Goal: Task Accomplishment & Management: Use online tool/utility

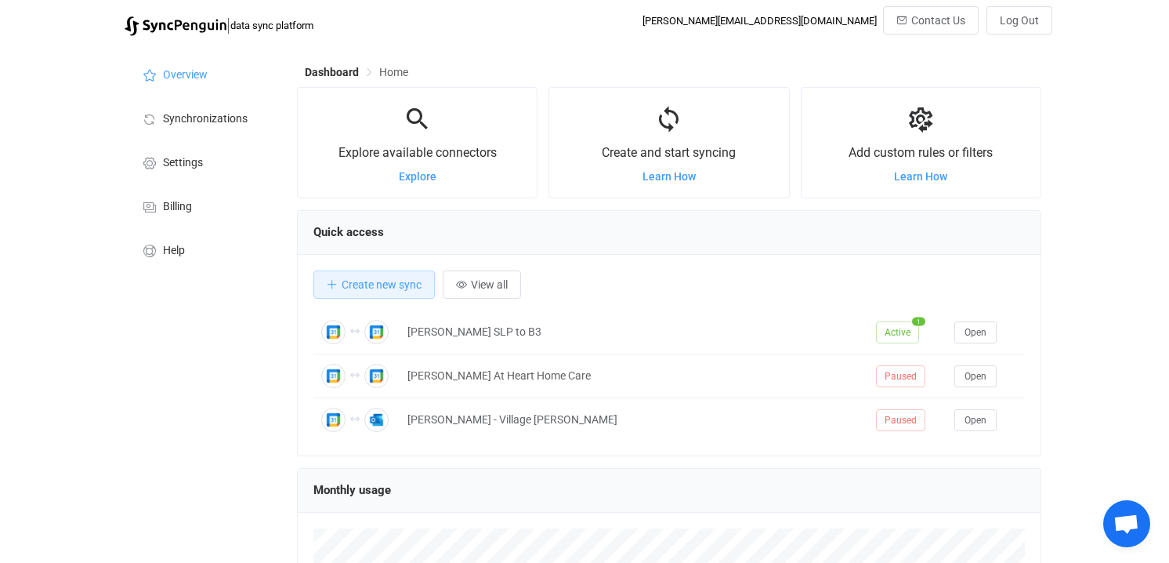
scroll to position [304, 744]
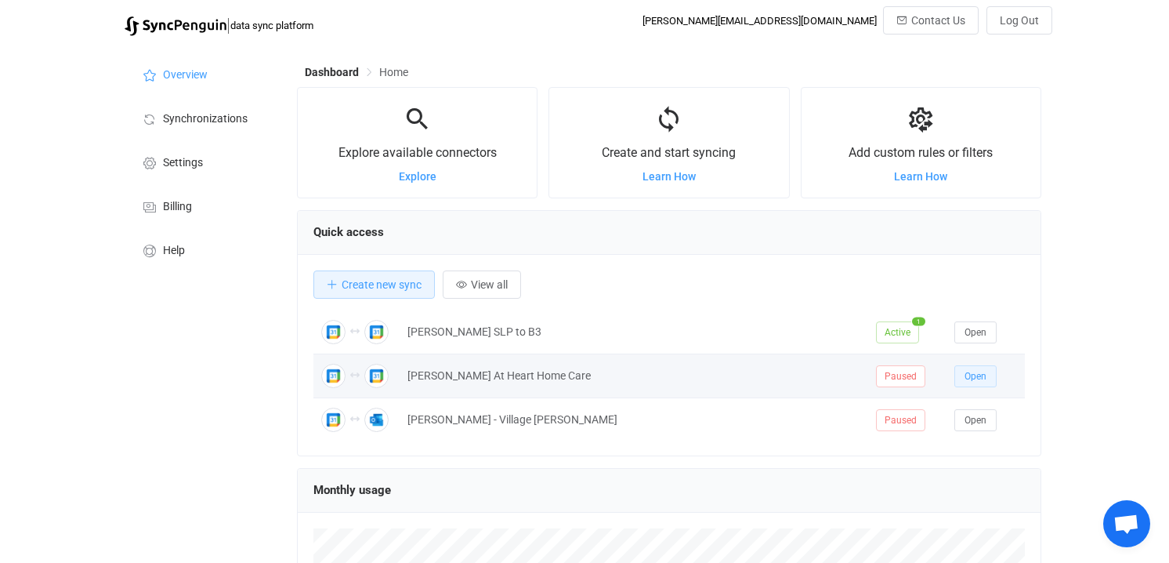
click at [983, 375] on span "Open" at bounding box center [976, 376] width 22 height 11
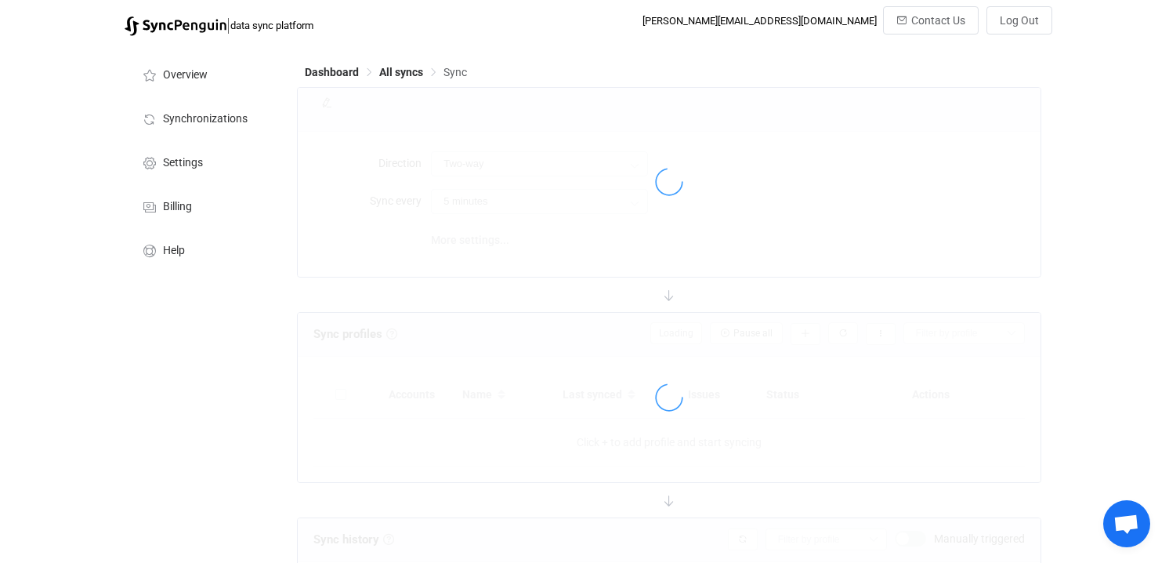
type input "10 minutes"
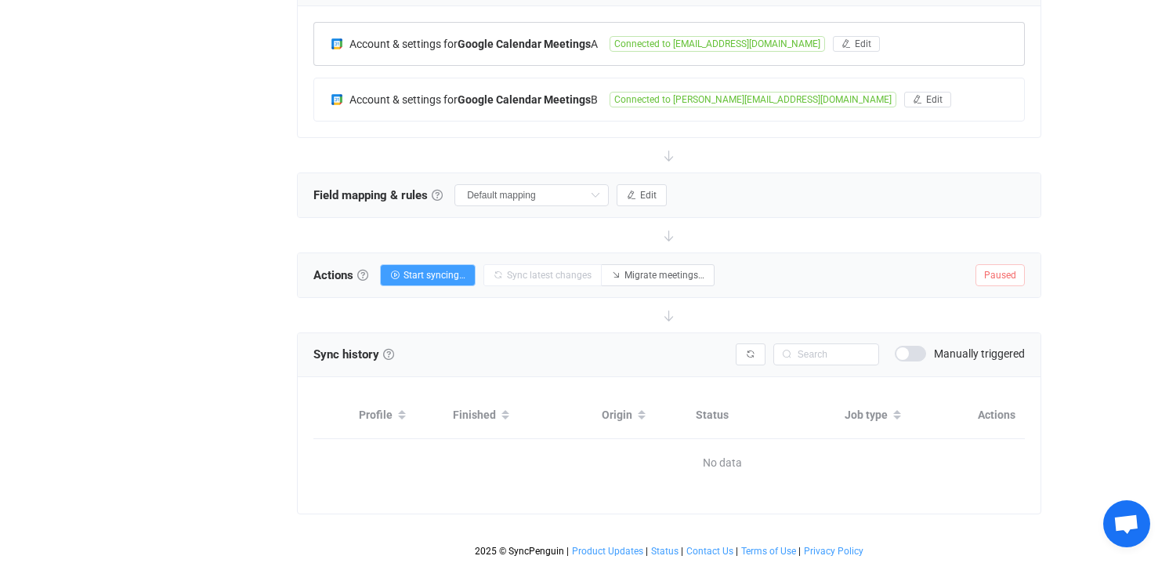
scroll to position [352, 0]
click at [413, 273] on span "Start syncing…" at bounding box center [435, 273] width 62 height 11
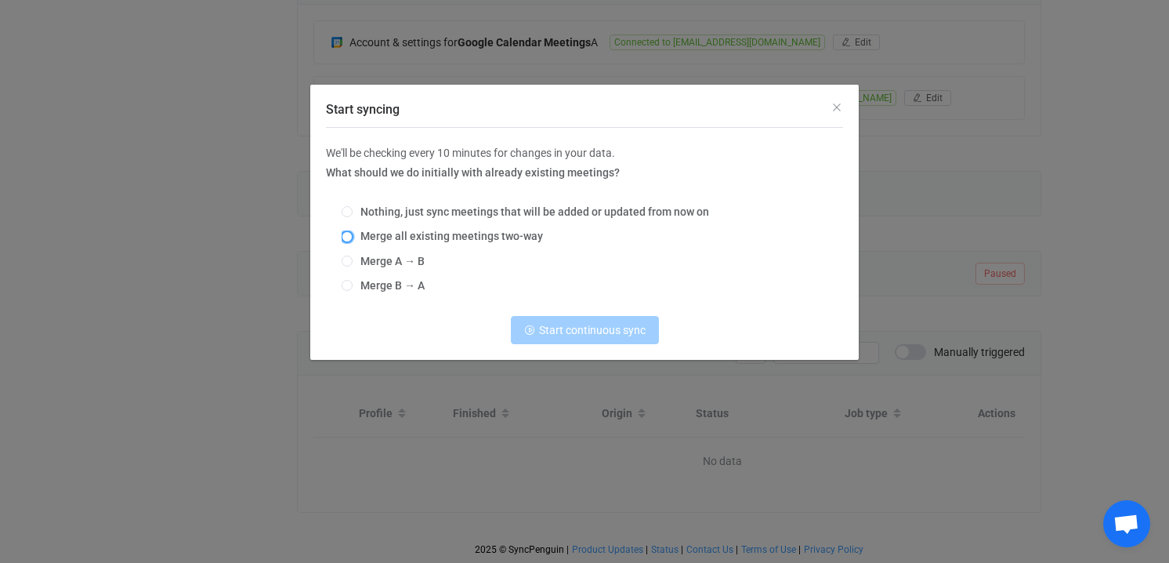
click at [349, 236] on span "Start syncing" at bounding box center [347, 236] width 11 height 11
click at [349, 236] on input "Merge all existing meetings two-way" at bounding box center [347, 237] width 11 height 13
radio input "true"
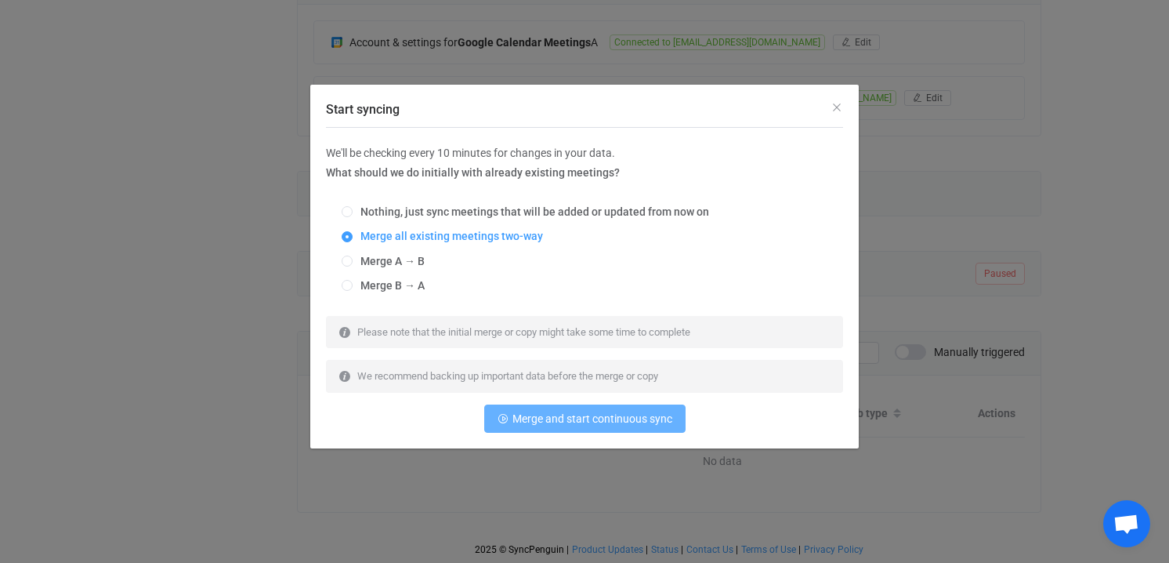
click at [597, 415] on span "Merge and start continuous sync" at bounding box center [592, 418] width 160 height 13
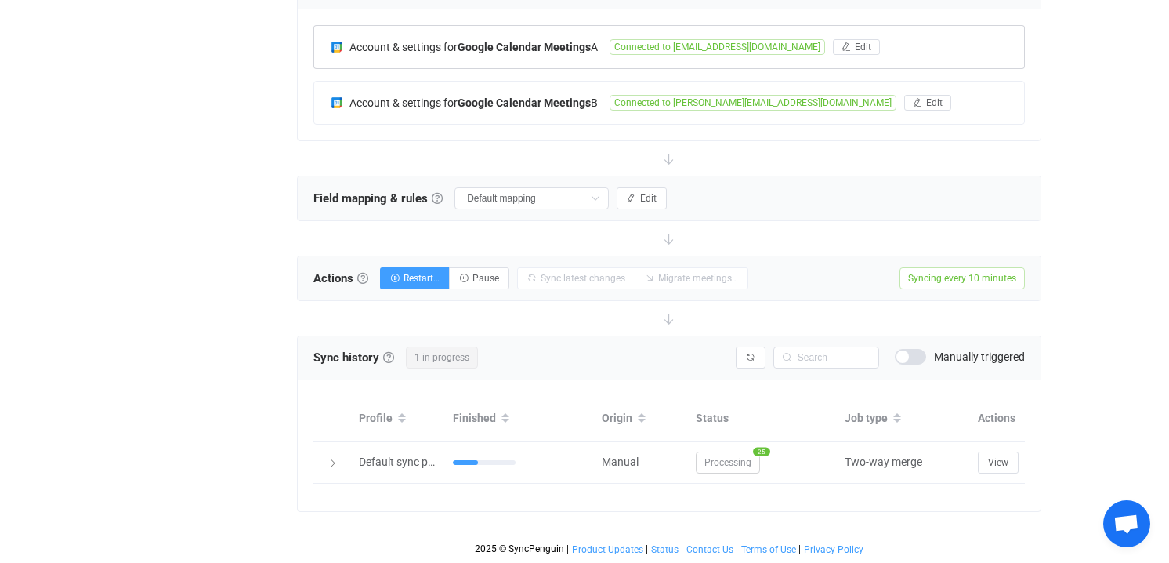
scroll to position [346, 0]
click at [1079, 176] on div "| data sync platform [PERSON_NAME][EMAIL_ADDRESS][DOMAIN_NAME] Contact Us Log O…" at bounding box center [584, 111] width 1169 height 903
